Goal: Information Seeking & Learning: Learn about a topic

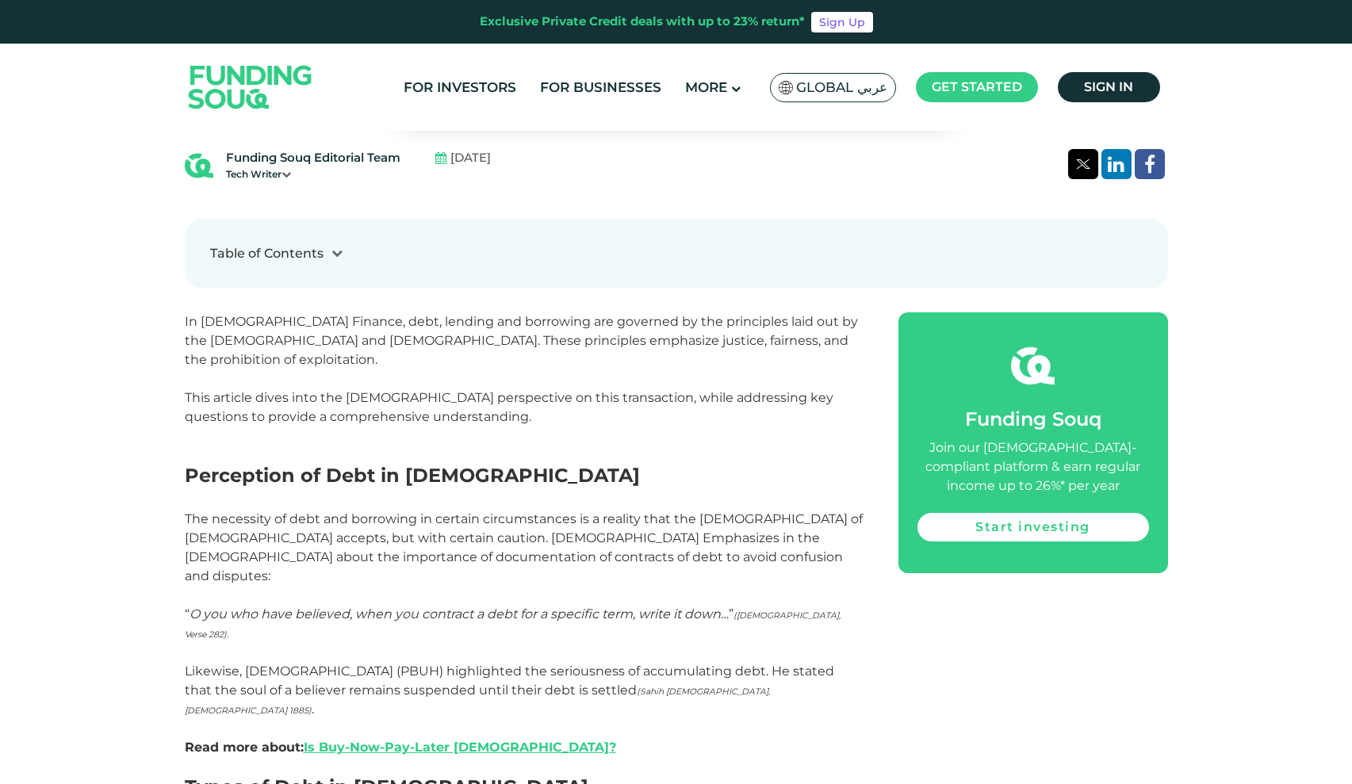
scroll to position [997, 0]
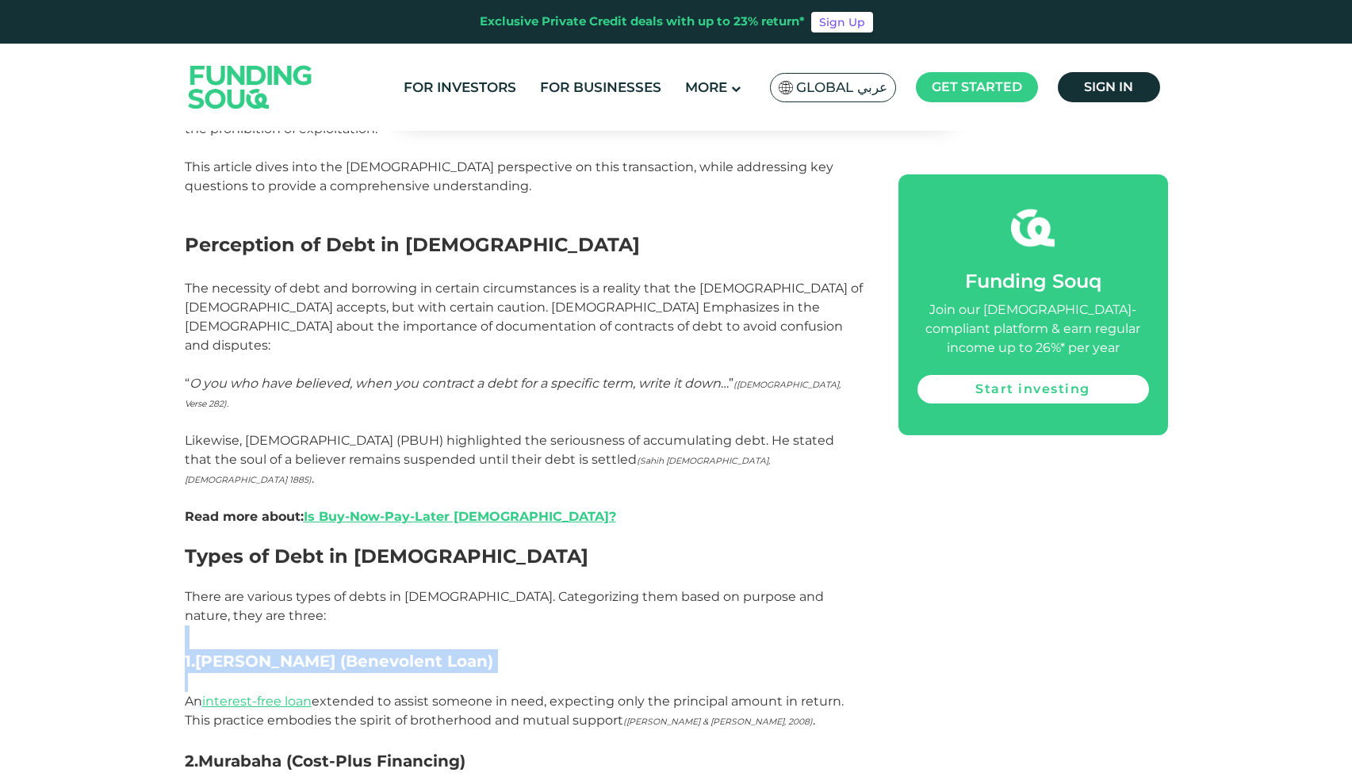
drag, startPoint x: 498, startPoint y: 496, endPoint x: 200, endPoint y: 515, distance: 298.7
click at [208, 652] on strong "Qard al-Hasan (Benevolent Loan)" at bounding box center [344, 661] width 298 height 19
drag, startPoint x: 200, startPoint y: 511, endPoint x: 516, endPoint y: 515, distance: 316.3
click at [516, 625] on h3 "1. Qard al-Hasan (Benevolent Loan)" at bounding box center [524, 649] width 678 height 48
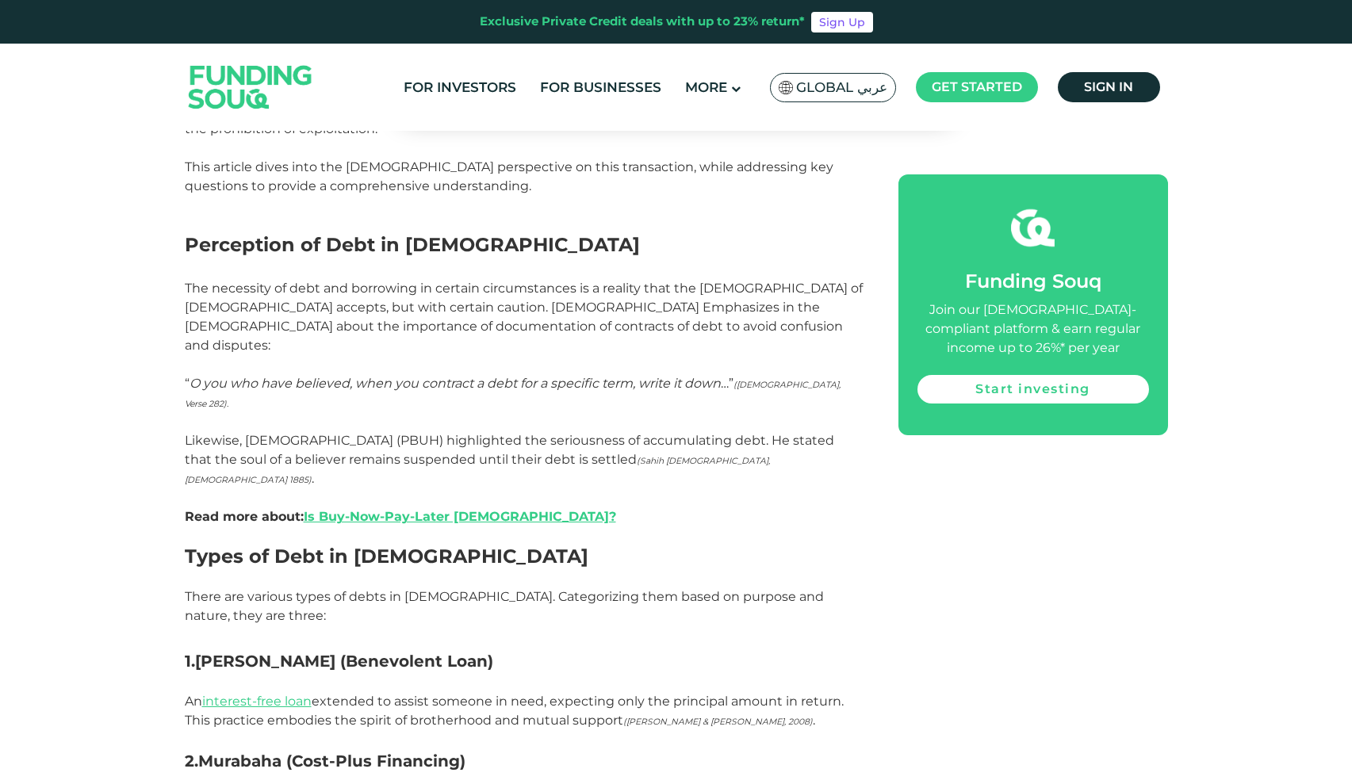
copy h3 "Qard al-Hasan (Benevolent Loan)"
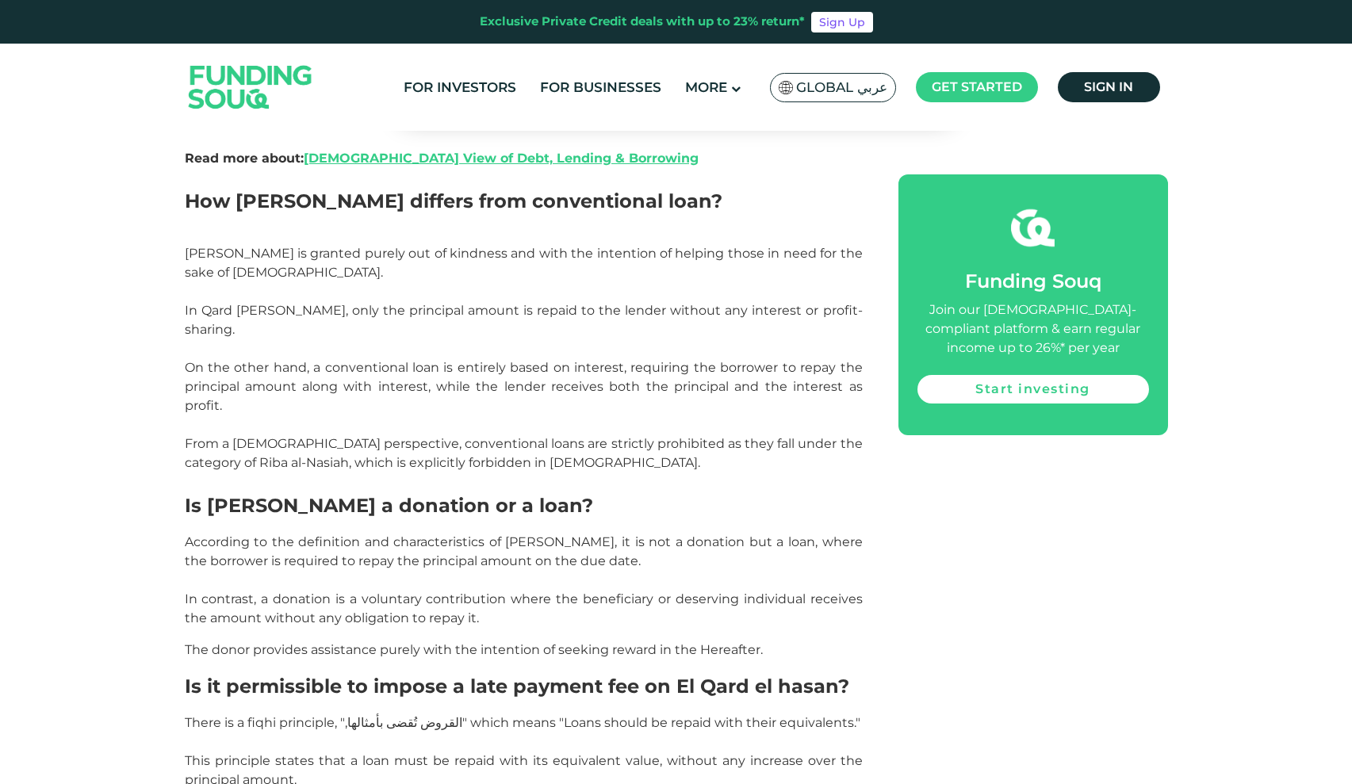
scroll to position [4, 0]
